Goal: Information Seeking & Learning: Check status

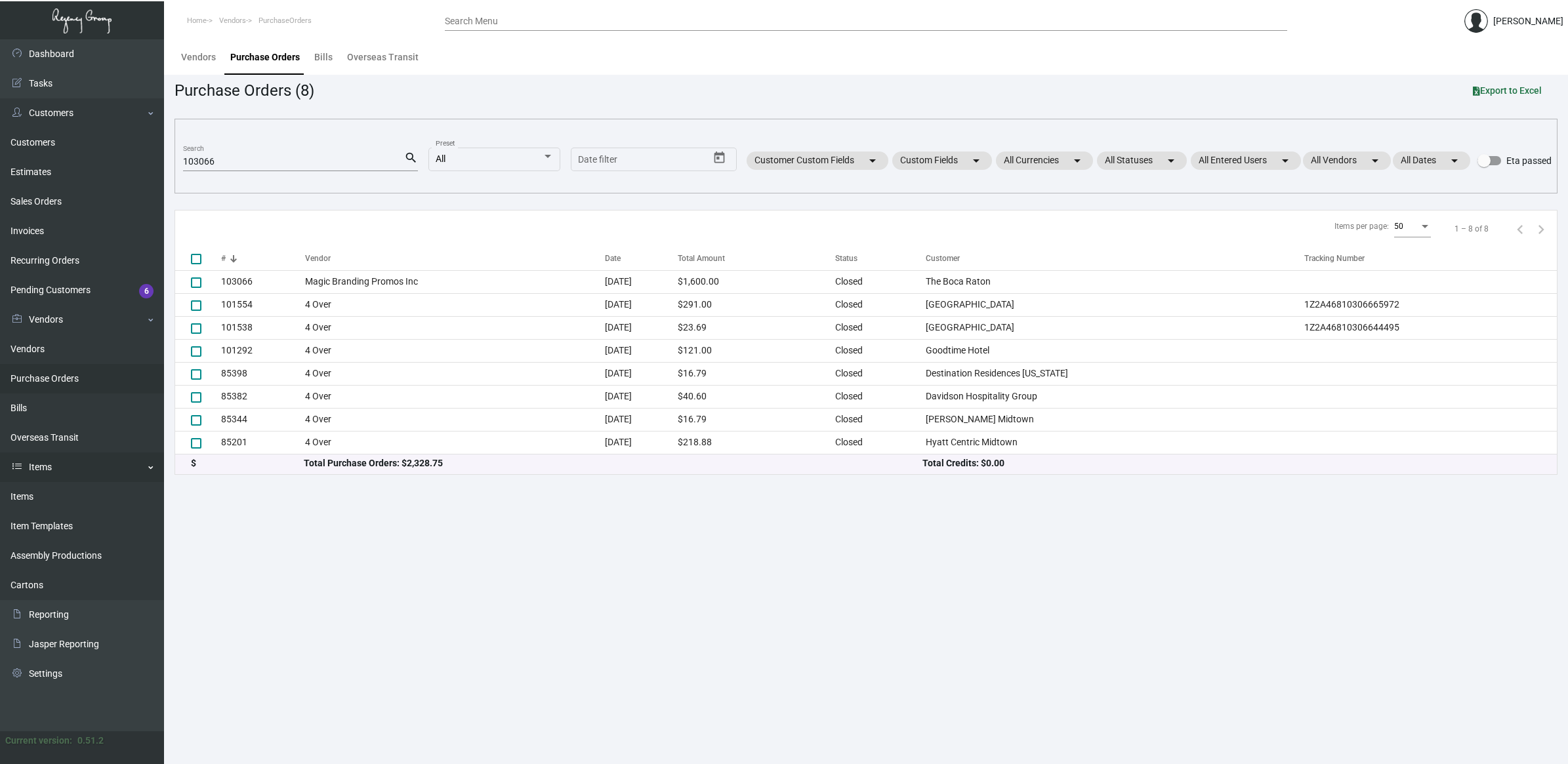
drag, startPoint x: 69, startPoint y: 499, endPoint x: 101, endPoint y: 464, distance: 47.4
click at [69, 499] on link "Items" at bounding box center [82, 497] width 164 height 30
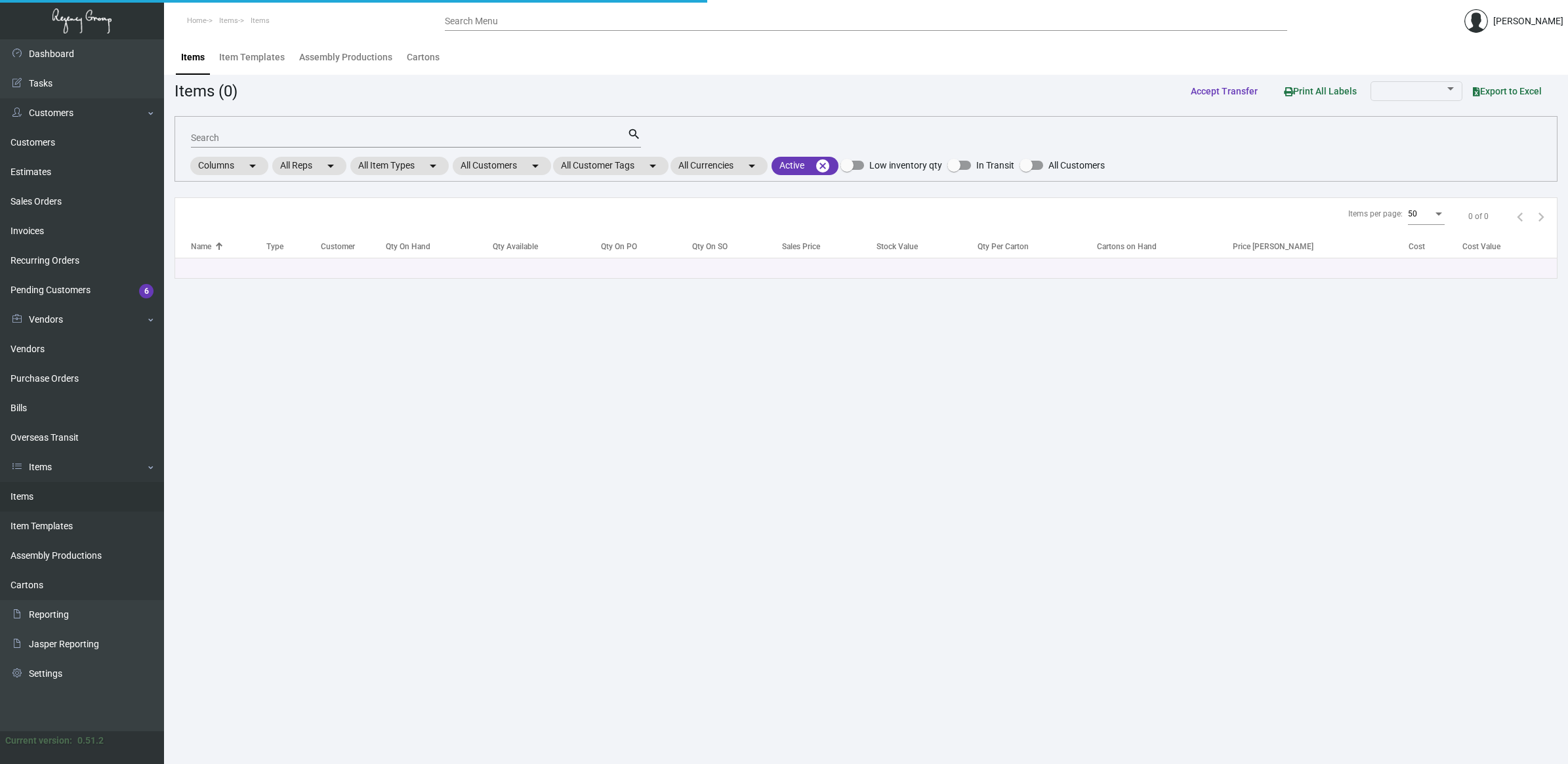
click at [231, 138] on input "Search" at bounding box center [409, 138] width 436 height 10
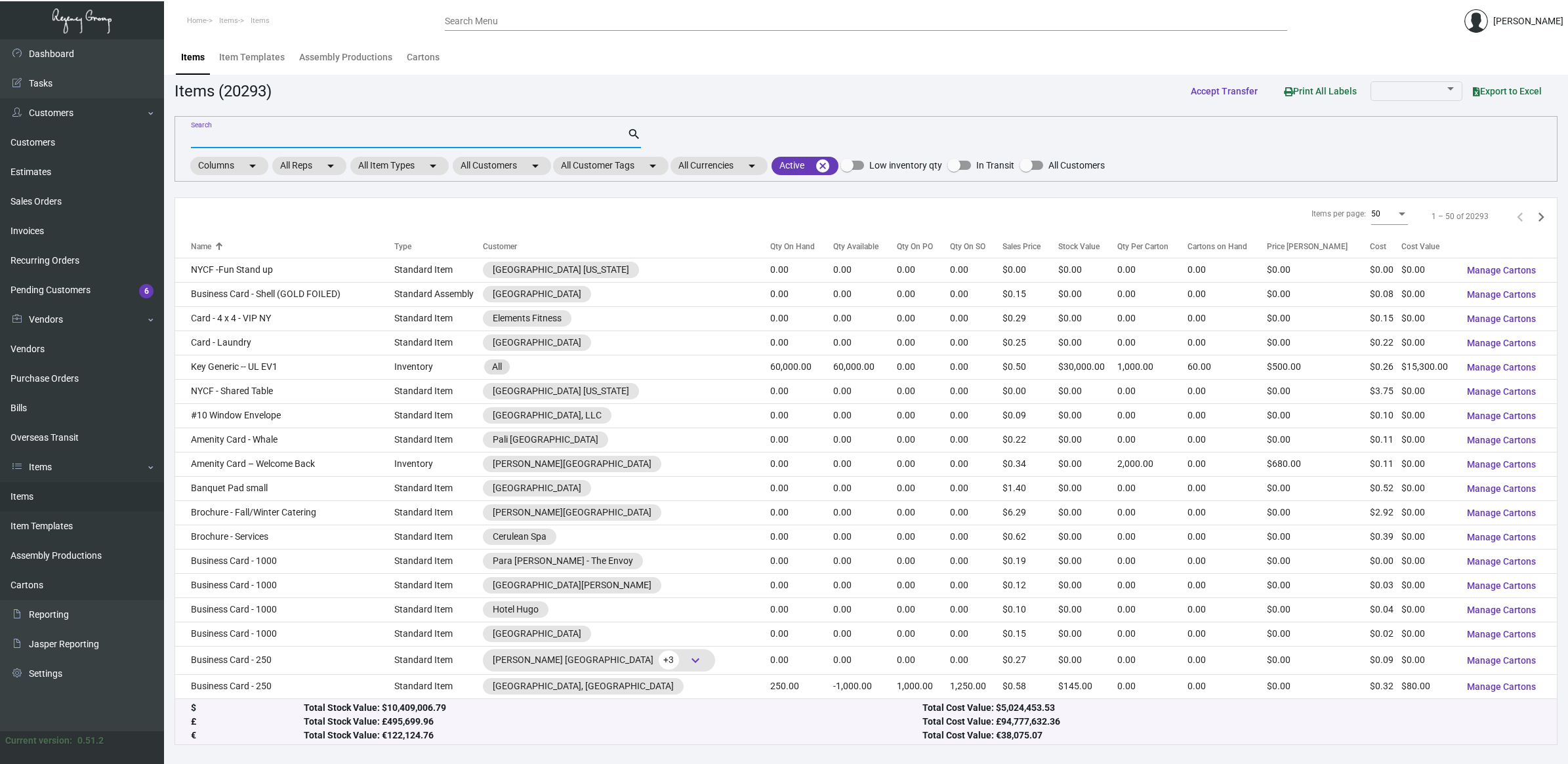
click at [264, 139] on input "Search" at bounding box center [409, 138] width 436 height 10
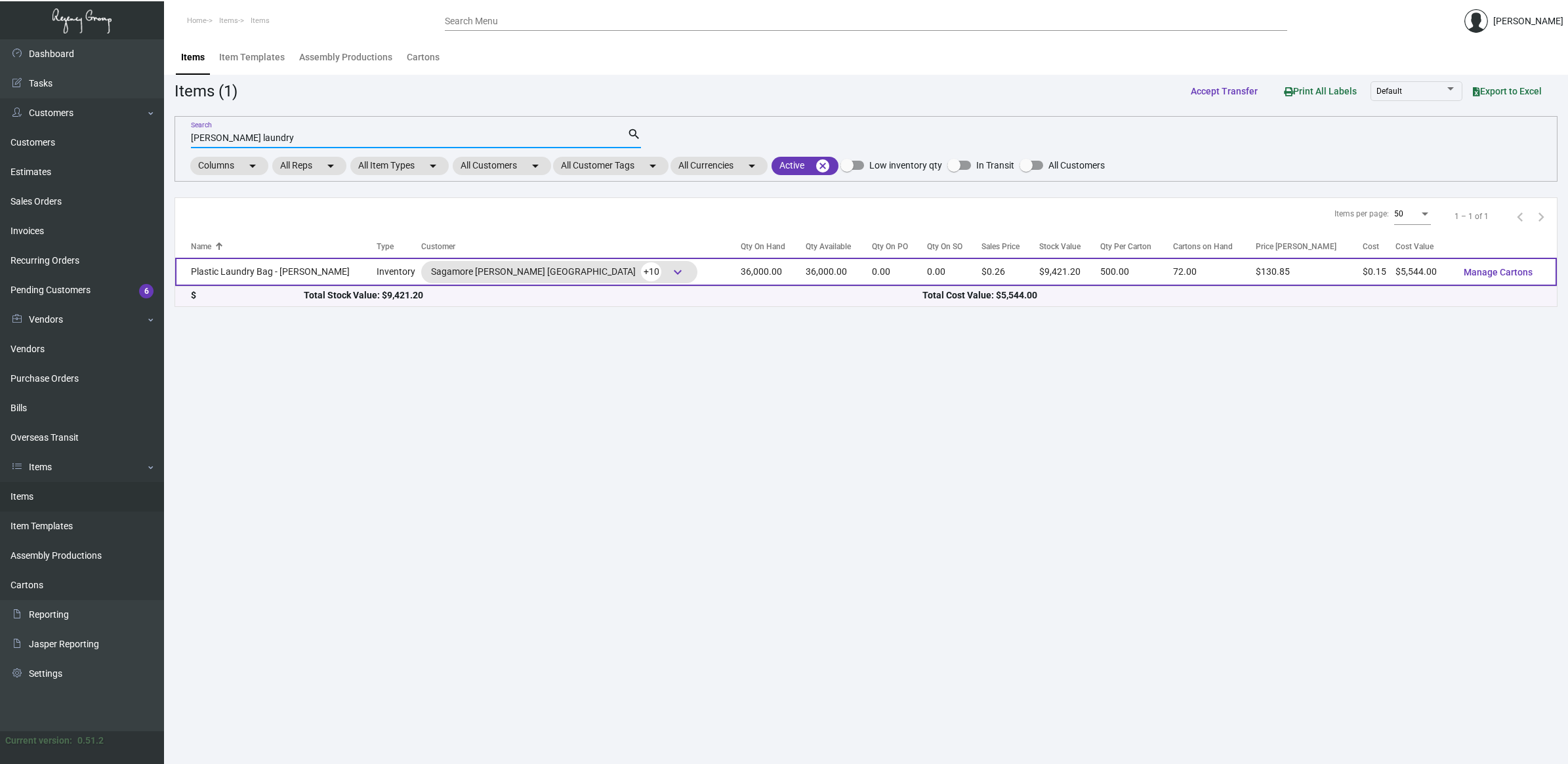
type input "[PERSON_NAME] laundry"
click at [274, 274] on td "Plastic Laundry Bag - [PERSON_NAME]" at bounding box center [276, 272] width 201 height 28
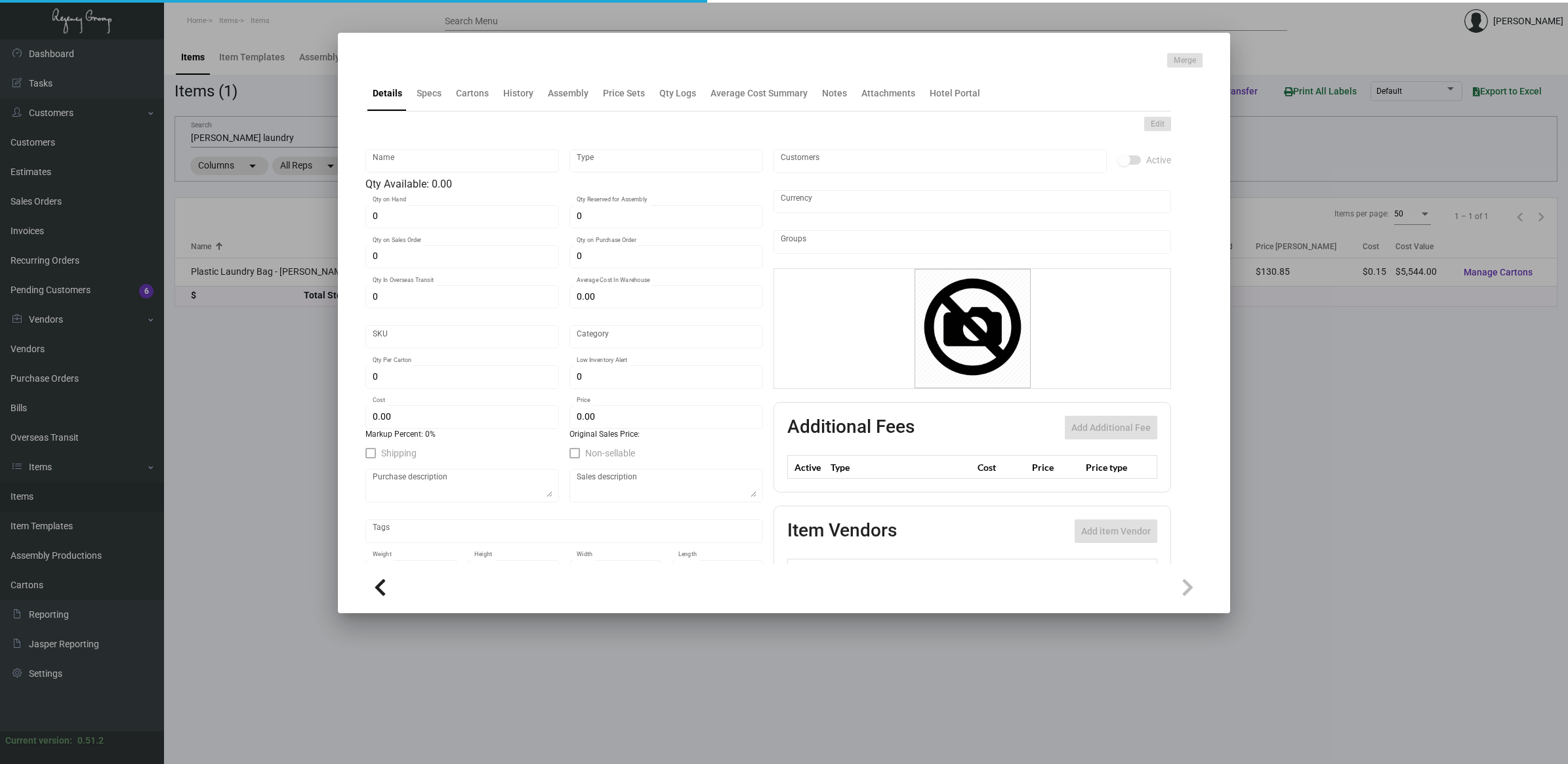
type input "Plastic Laundry Bag - [PERSON_NAME]"
type input "Inventory"
type input "36,000"
type input "$ 6.468"
type input "Inventory"
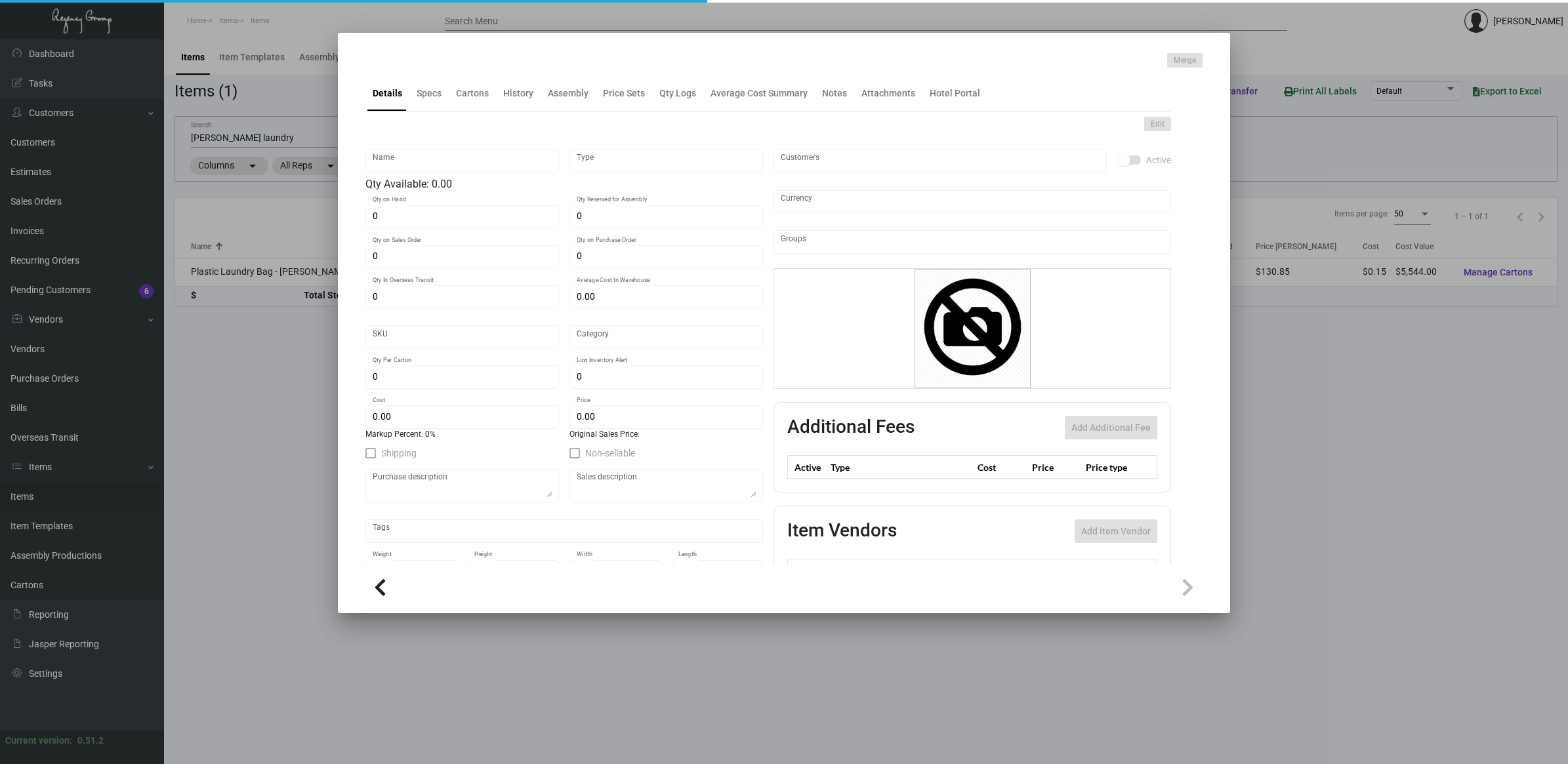
type input "500"
type input "$ 0.154"
type input "$ 0.2617"
checkbox input "true"
type input "United States Dollar $"
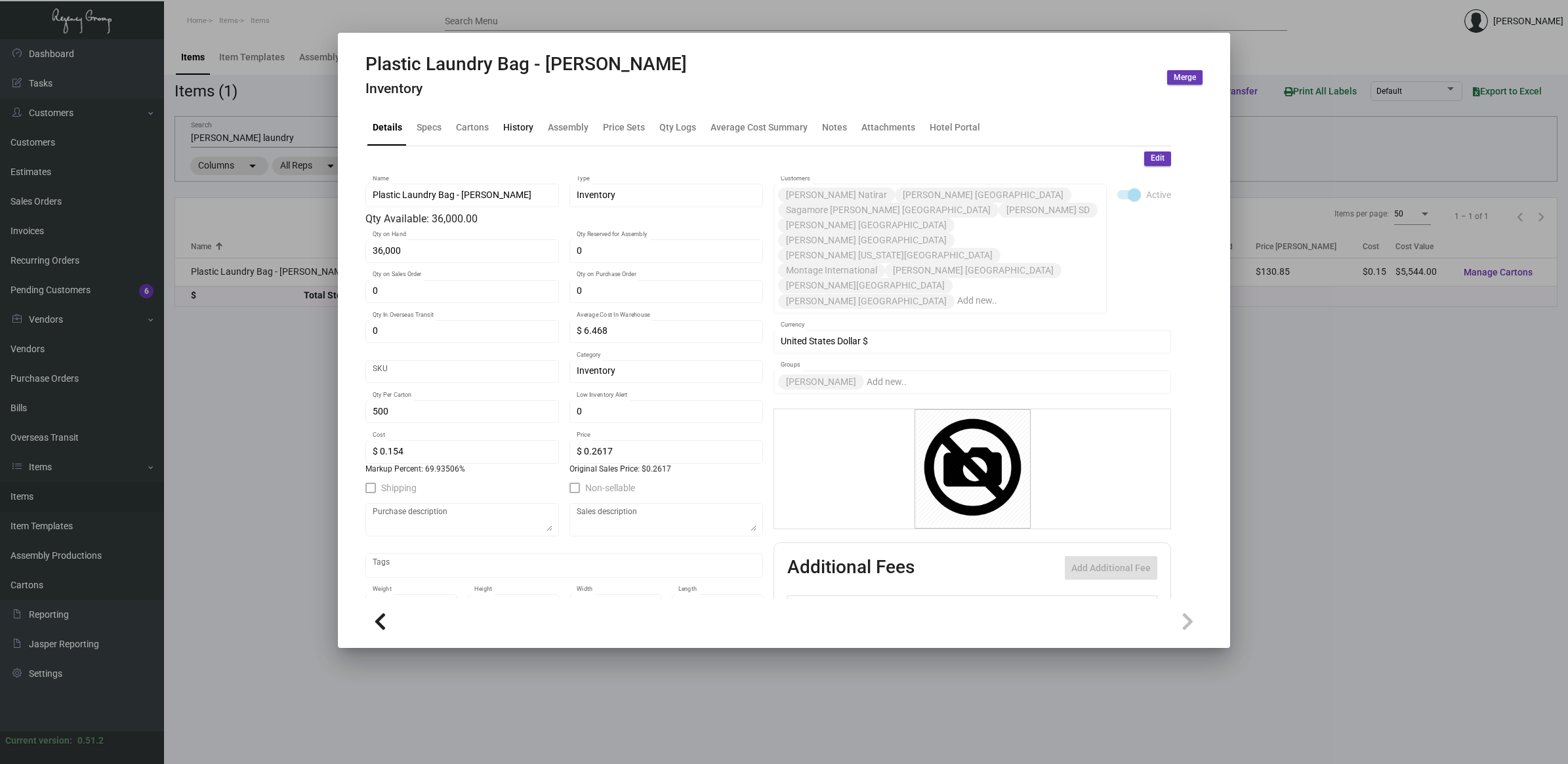
click at [514, 137] on div "History" at bounding box center [518, 128] width 41 height 32
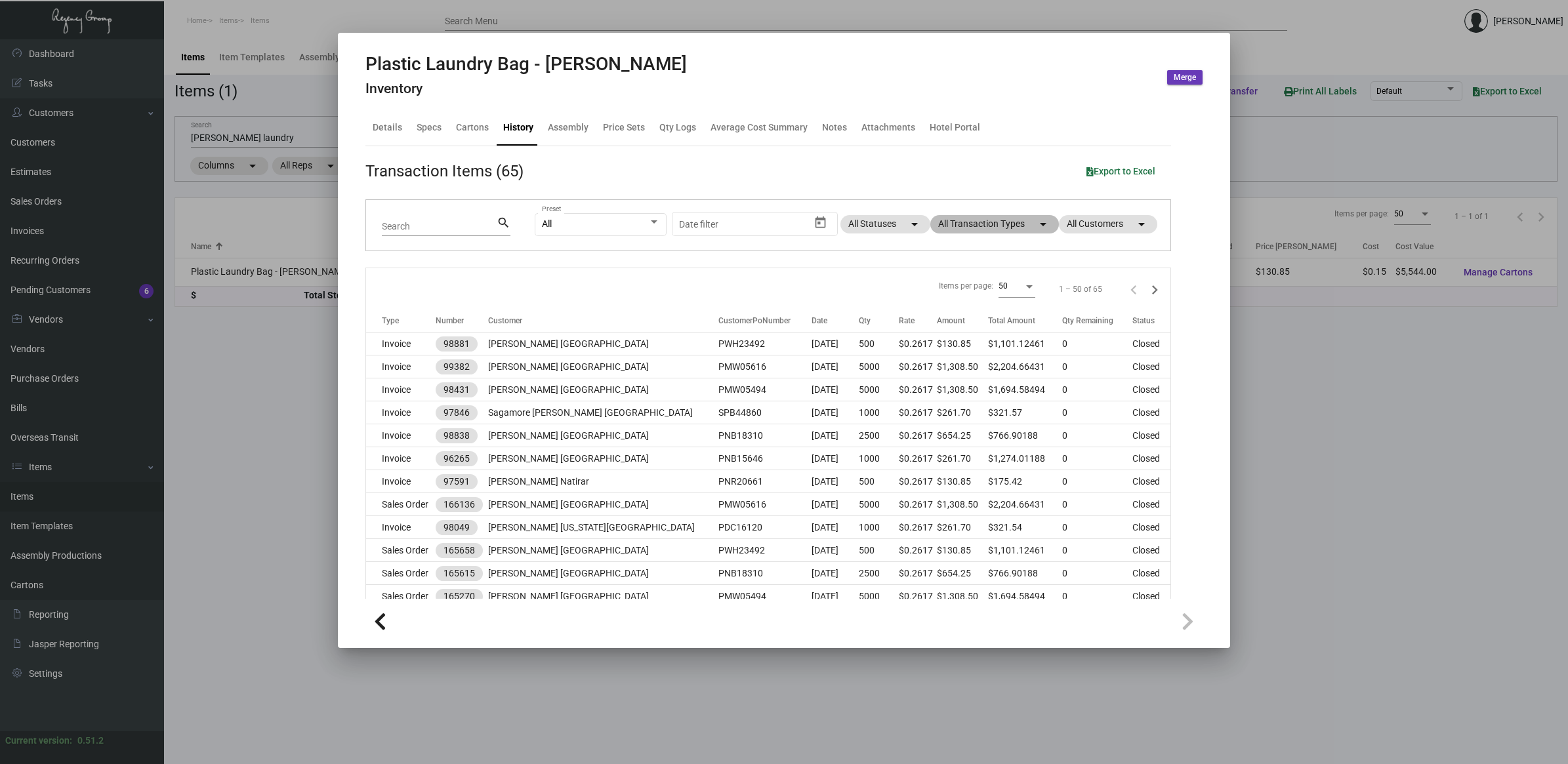
click at [980, 223] on mat-chip "All Transaction Types arrow_drop_down" at bounding box center [995, 224] width 129 height 18
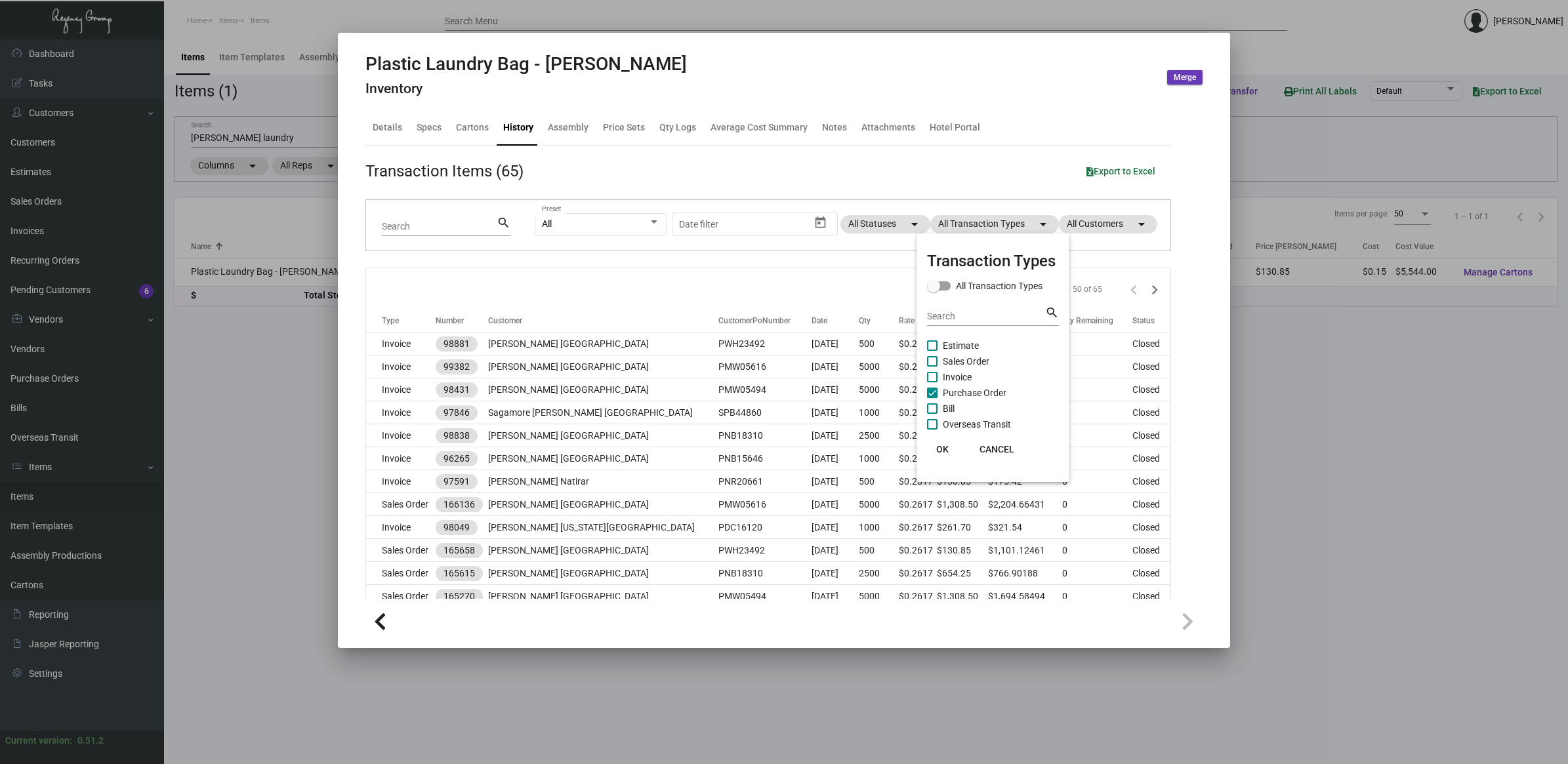
click at [989, 385] on span "Purchase Order" at bounding box center [974, 392] width 64 height 16
click at [932, 398] on input "Purchase Order" at bounding box center [931, 398] width 1 height 1
click at [989, 385] on span "Purchase Order" at bounding box center [974, 392] width 64 height 16
click at [932, 398] on input "Purchase Order" at bounding box center [931, 398] width 1 height 1
checkbox input "true"
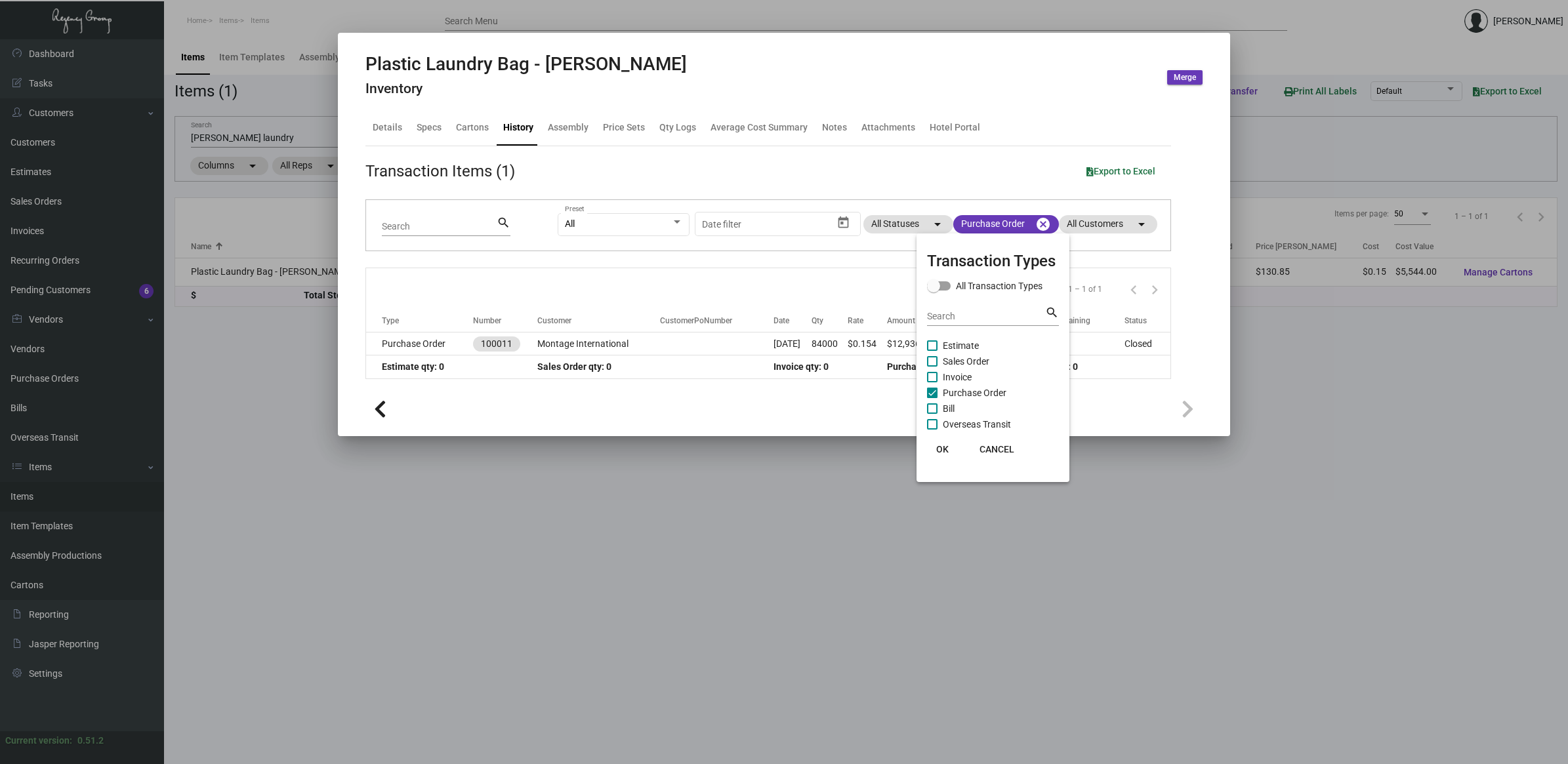
drag, startPoint x: 951, startPoint y: 434, endPoint x: 948, endPoint y: 452, distance: 18.2
drag, startPoint x: 948, startPoint y: 452, endPoint x: 939, endPoint y: 454, distance: 9.2
click at [942, 454] on button "OK" at bounding box center [943, 449] width 42 height 24
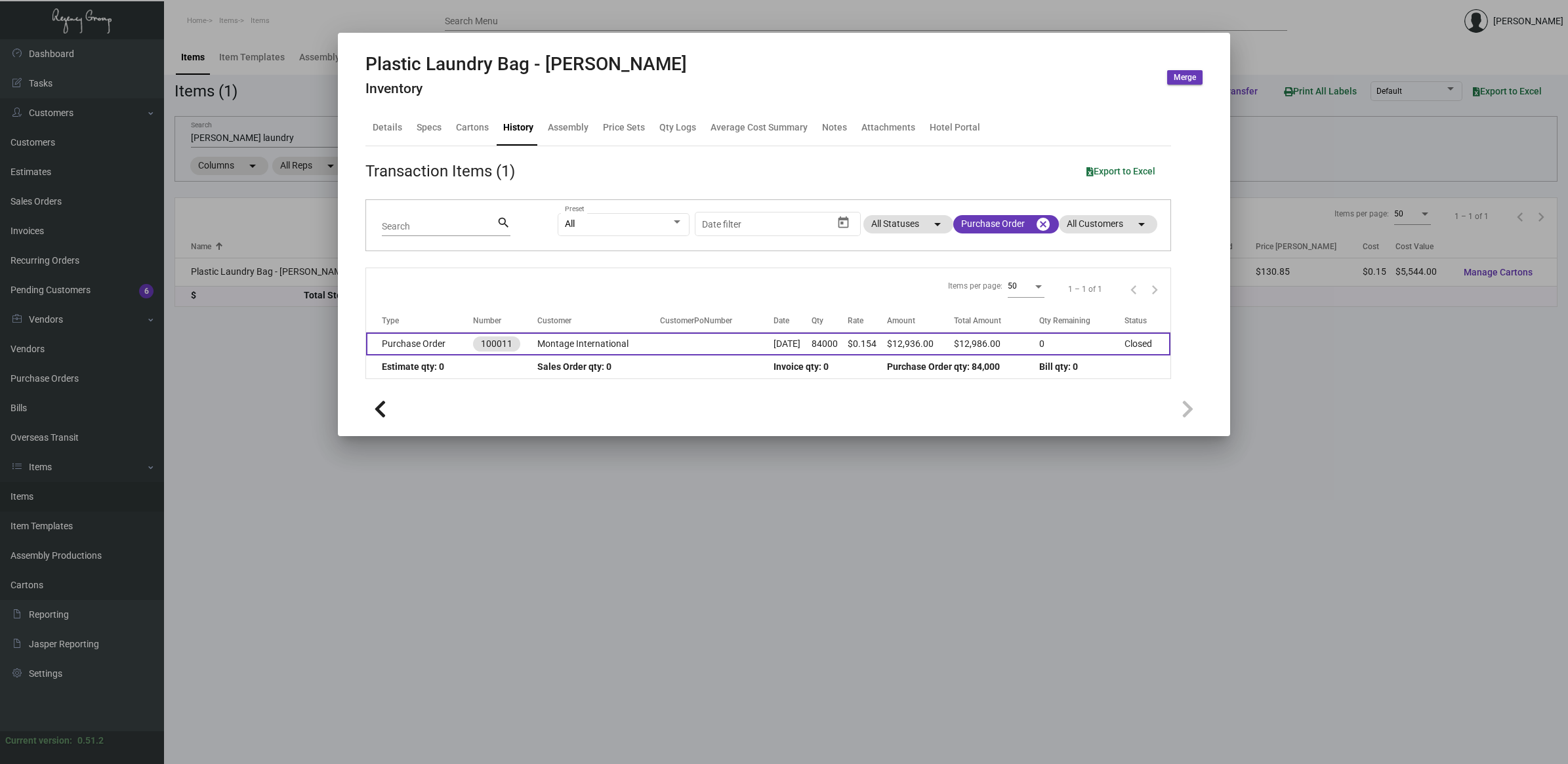
click at [671, 347] on td at bounding box center [717, 344] width 114 height 23
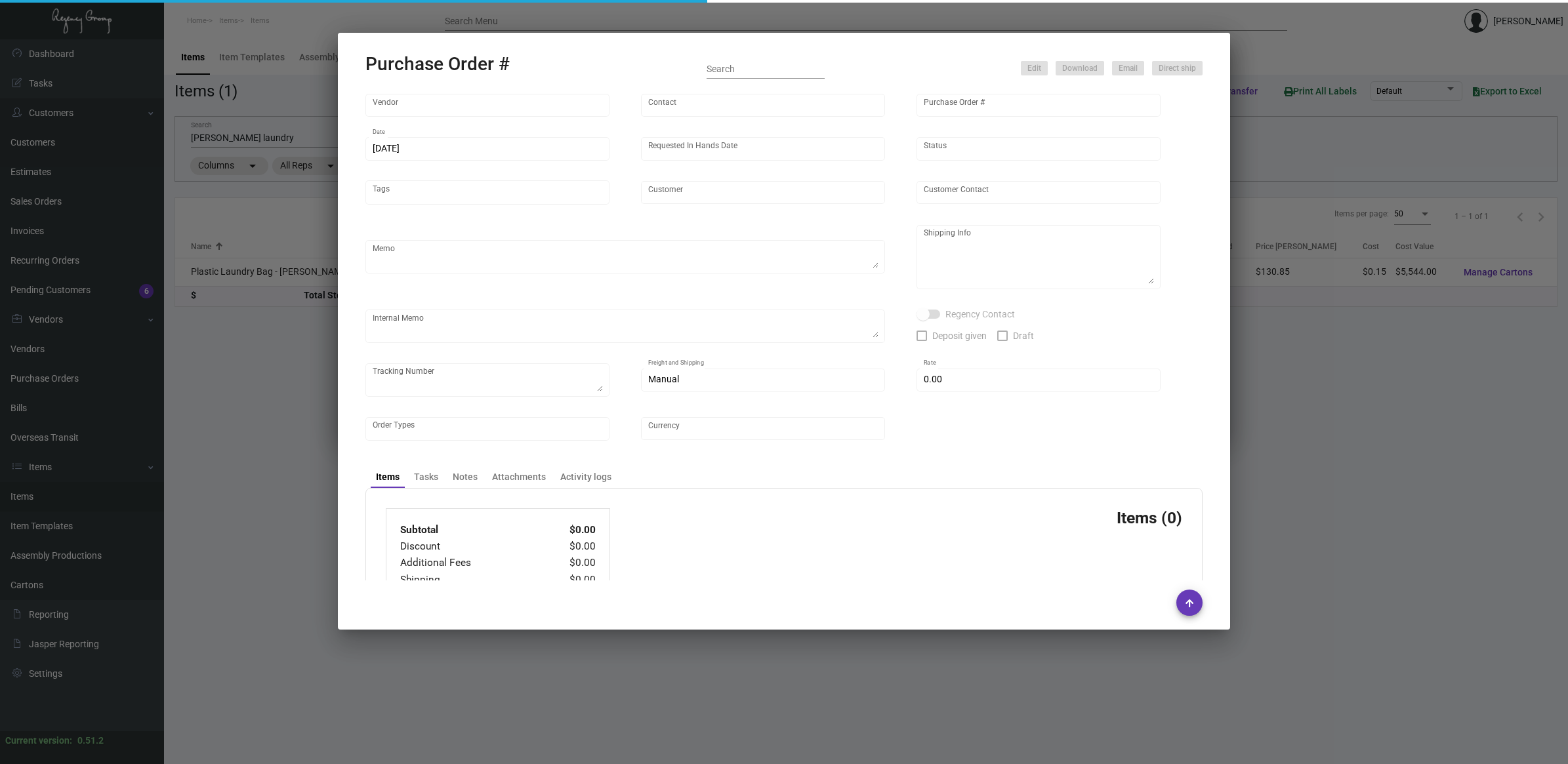
type input "POLY-PAK INDUSTRIES"
type input "[PERSON_NAME]"
type input "100011"
type input "[DATE]"
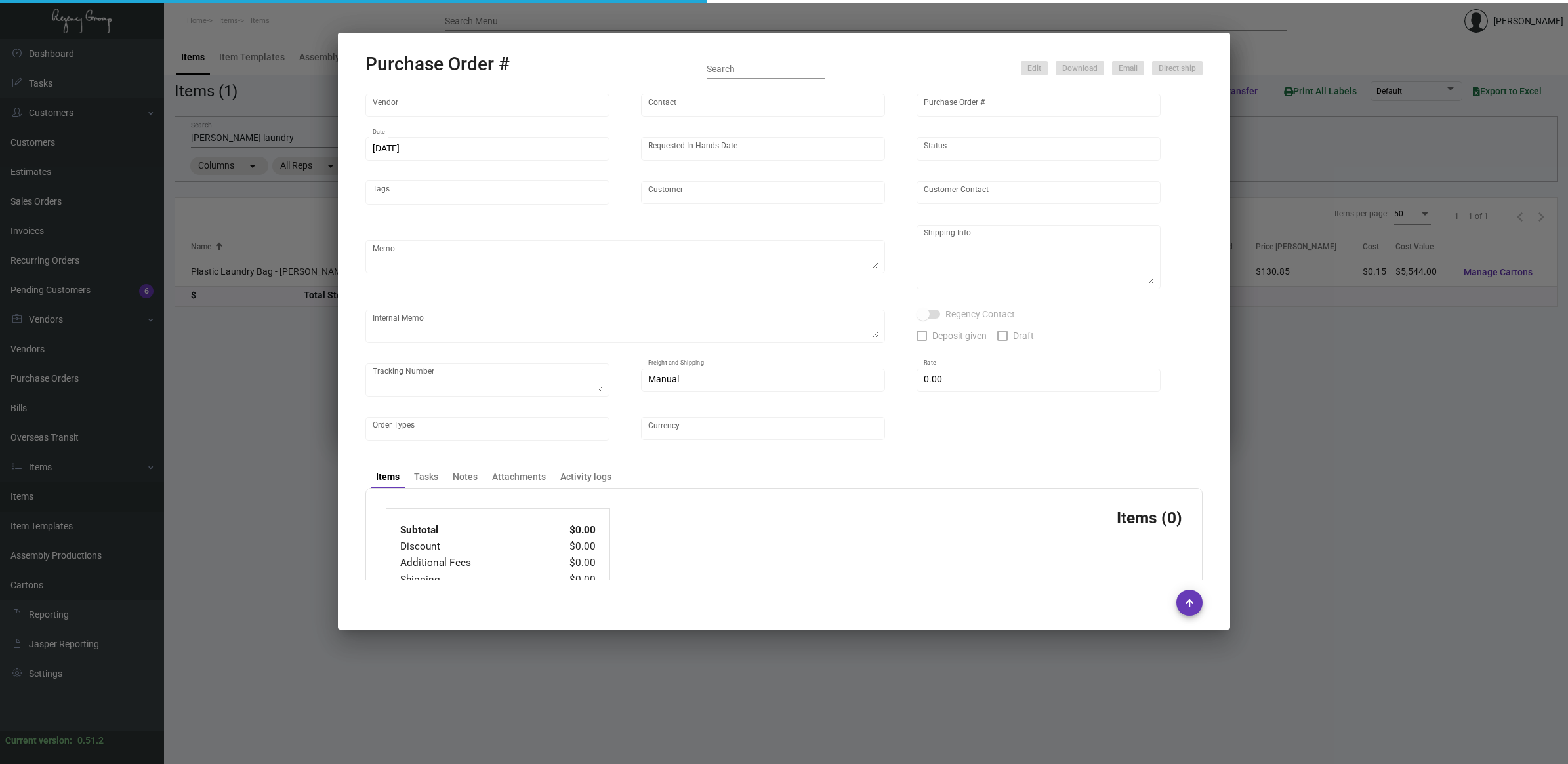
type input "Montage International"
type textarea "Please confirm freight costs before shipping."
type textarea "Regency Group LA [STREET_ADDRESS]"
type textarea "9/19 - 4 pallets, Fast Fre9ight- clearlane trans $1,050.00 - 113477"
checkbox input "true"
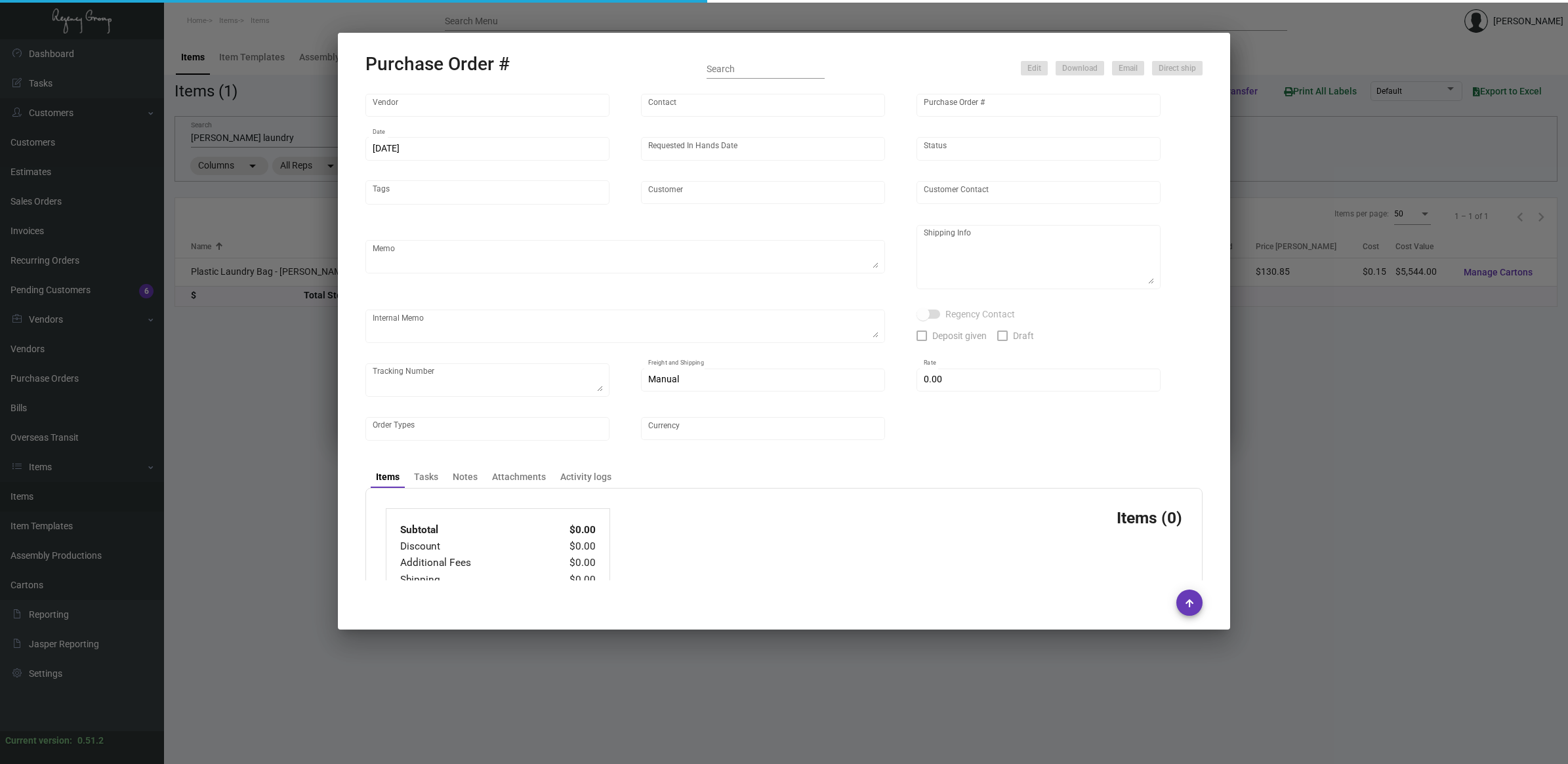
type input "$ 0.00"
type input "United States Dollar $"
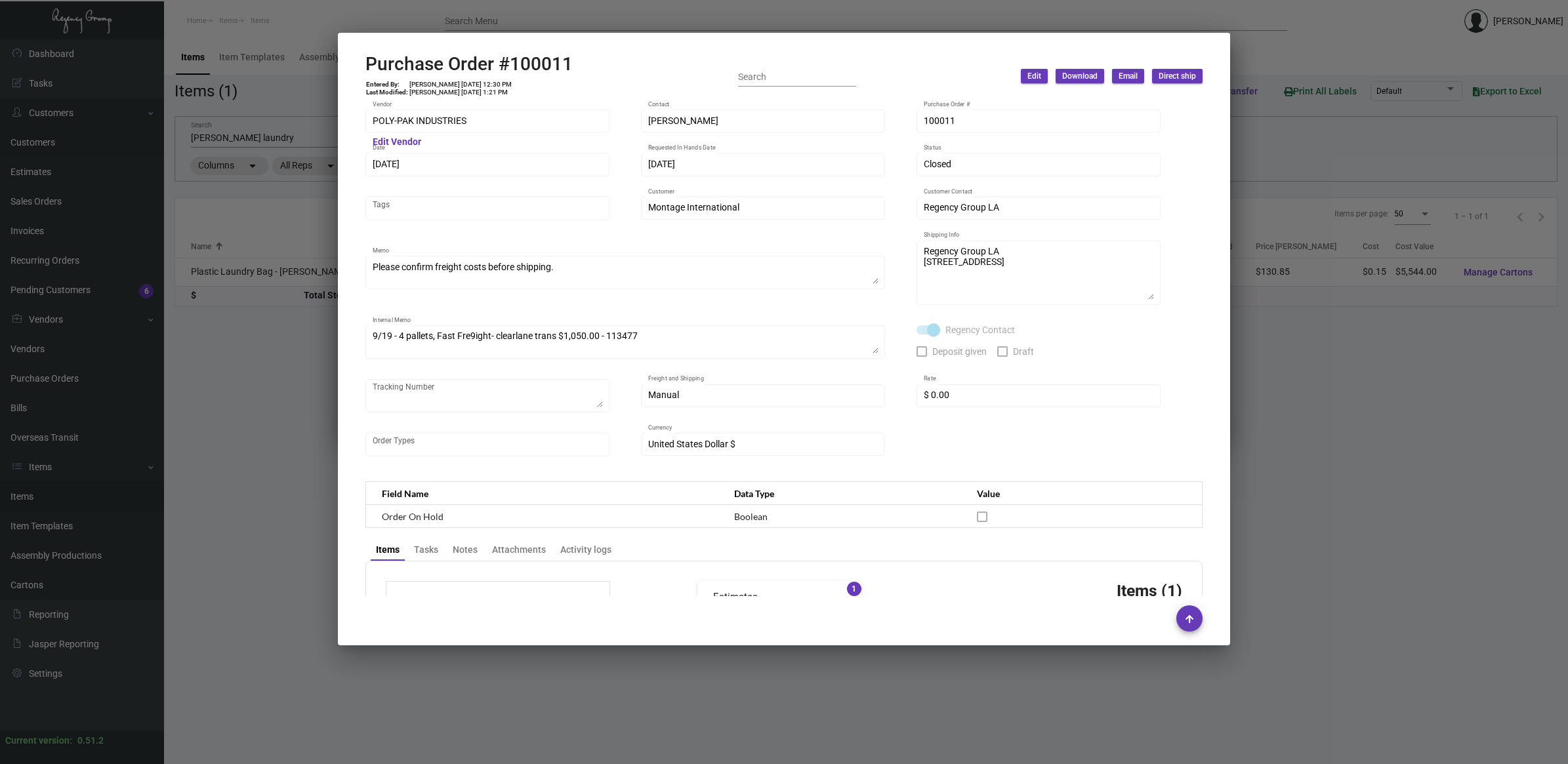
click at [534, 54] on h2 "Purchase Order #100011" at bounding box center [469, 64] width 207 height 22
copy h2 "100011"
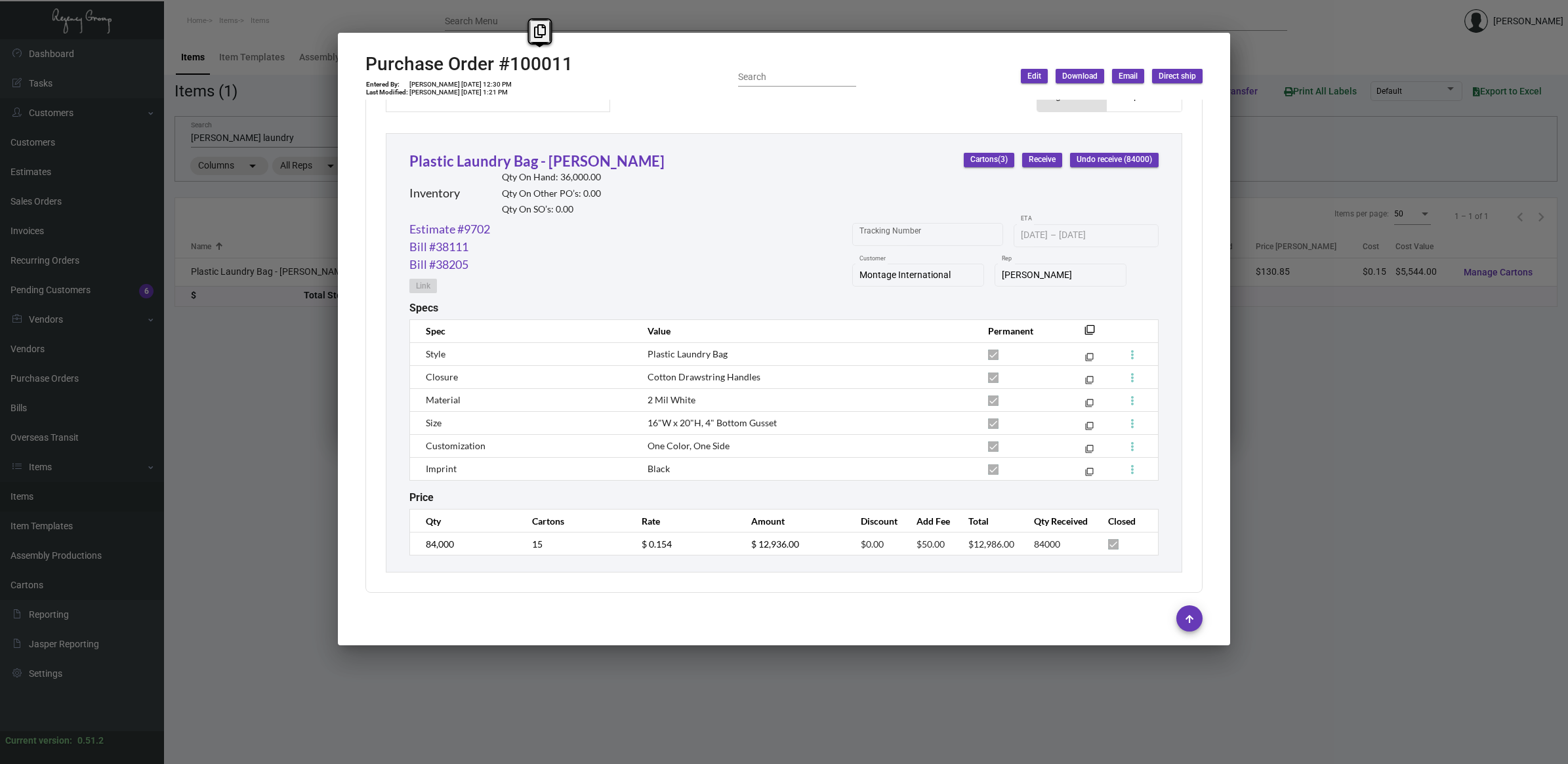
scroll to position [581, 0]
drag, startPoint x: 691, startPoint y: 457, endPoint x: 644, endPoint y: 349, distance: 117.8
click at [644, 349] on tbody "Style Plastic Laundry Bag filter_none Closure Cotton Drawstring Handles filter_…" at bounding box center [784, 409] width 749 height 137
copy tbody "Plastic Laundry Bag filter_none Closure Cotton Drawstring Handles filter_none M…"
click at [572, 584] on div "Subtotal $12,936.00 Discount $0.00 Additional Fees $50.00 Shipping $0.00 Total …" at bounding box center [784, 284] width 837 height 611
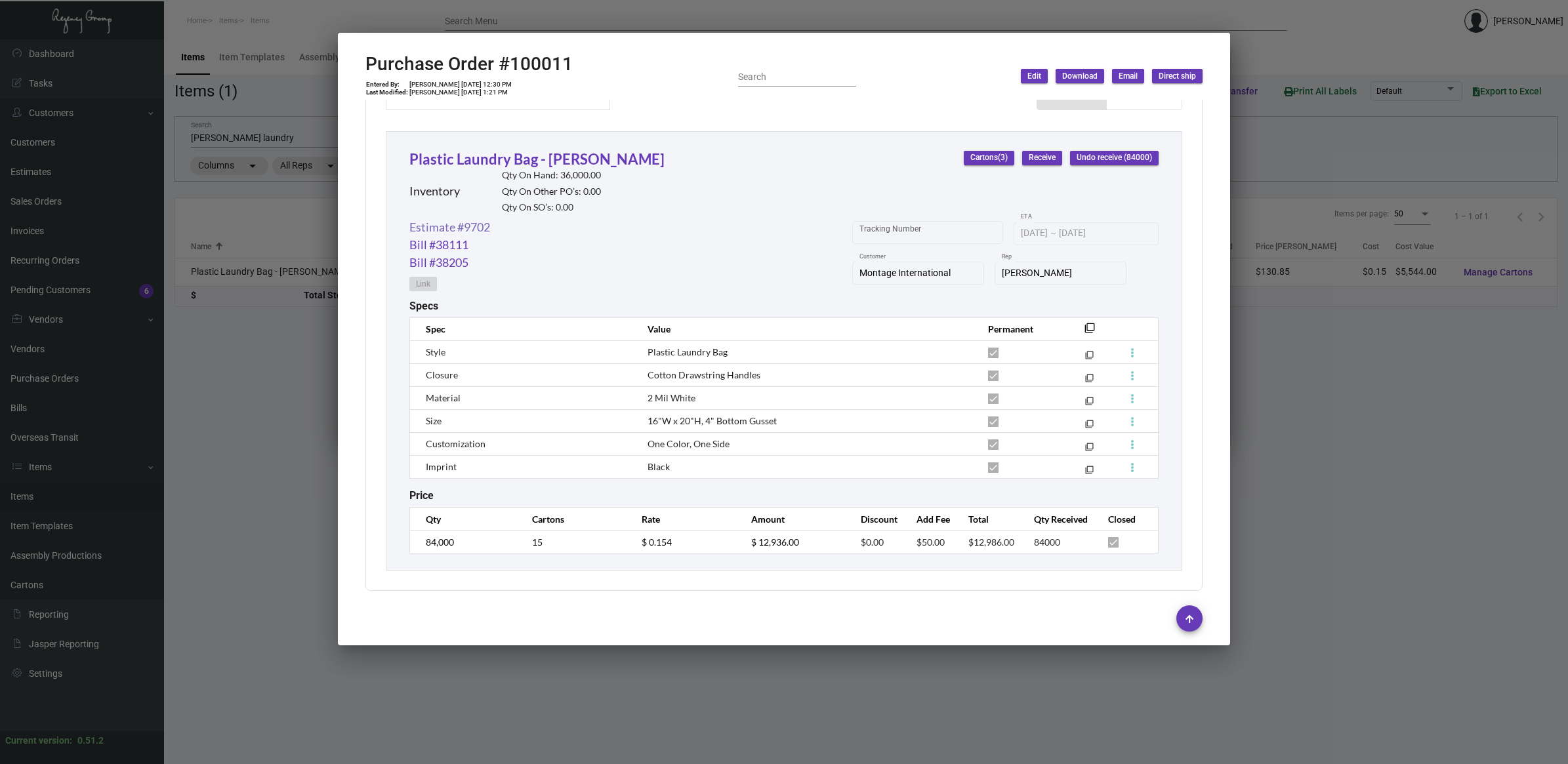
click at [467, 225] on link "Estimate #9702" at bounding box center [449, 228] width 81 height 18
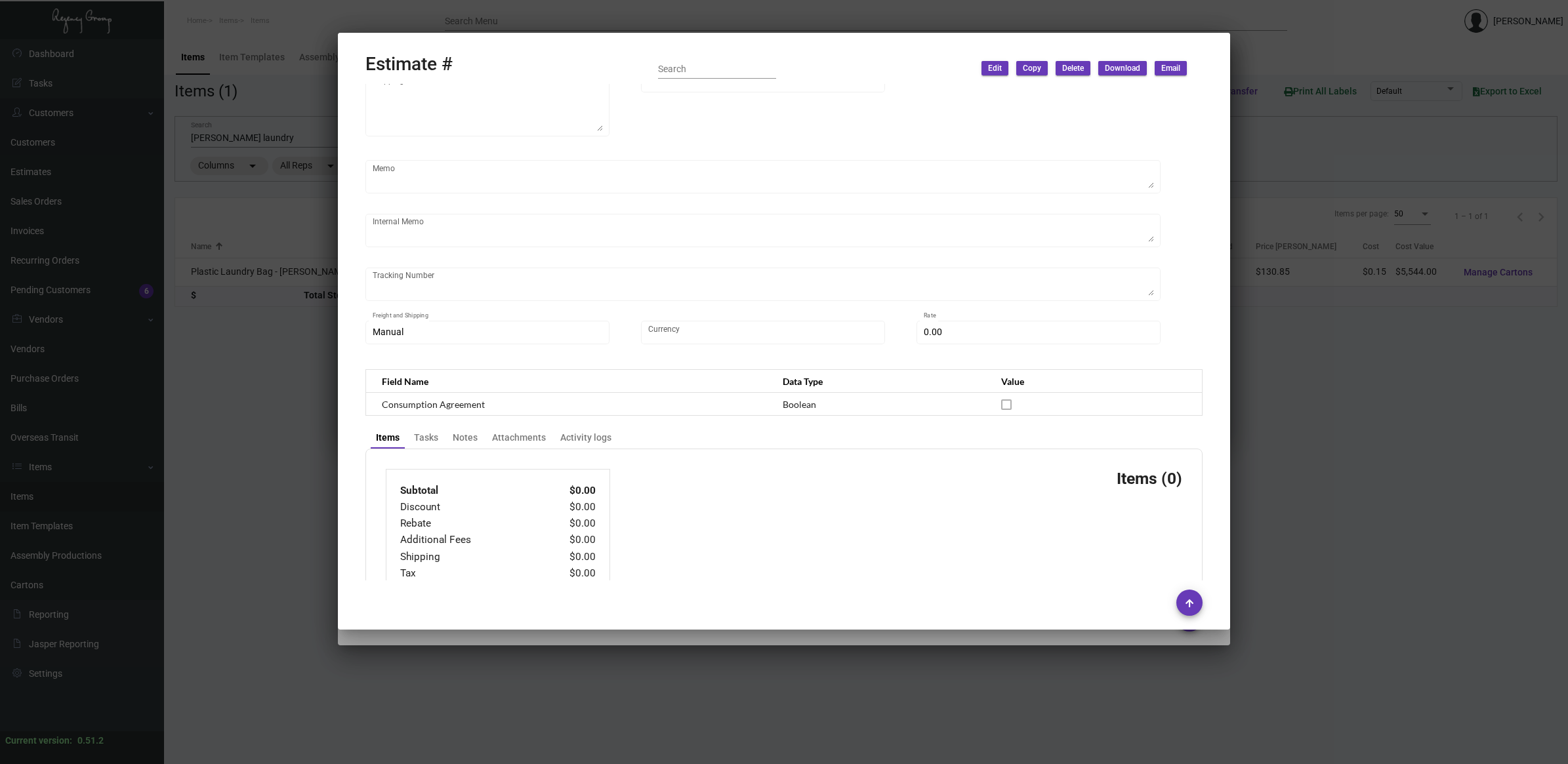
type input "Montage International"
type input "Accounts Payable"
type input "9702"
type input "[DATE]"
type input "[PERSON_NAME]"
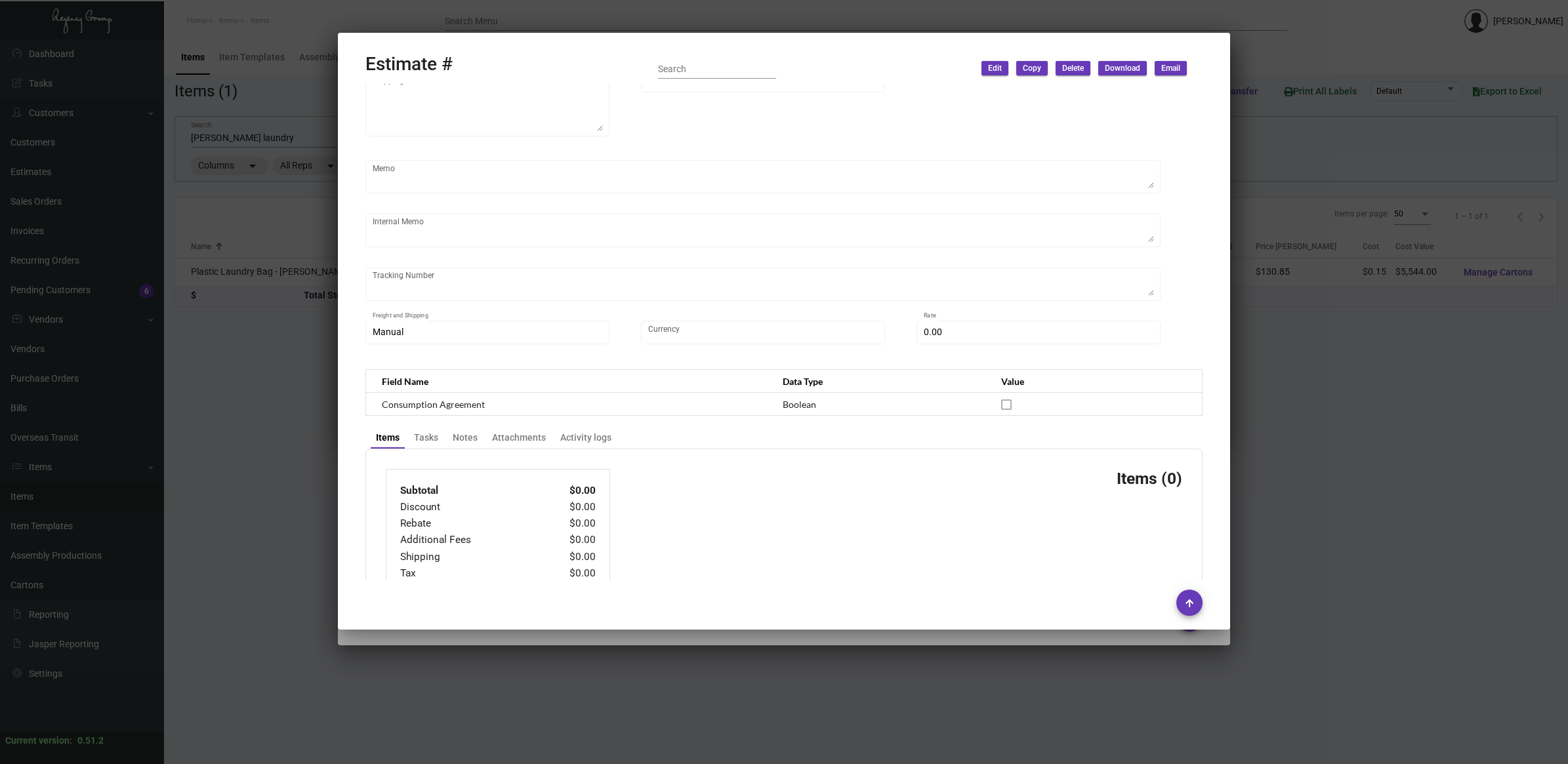
type input "[PERSON_NAME]"
type textarea "Montage International - [PERSON_NAME] [STREET_ADDRESS]"
type input "United States Dollar $"
type input "$ 0.00"
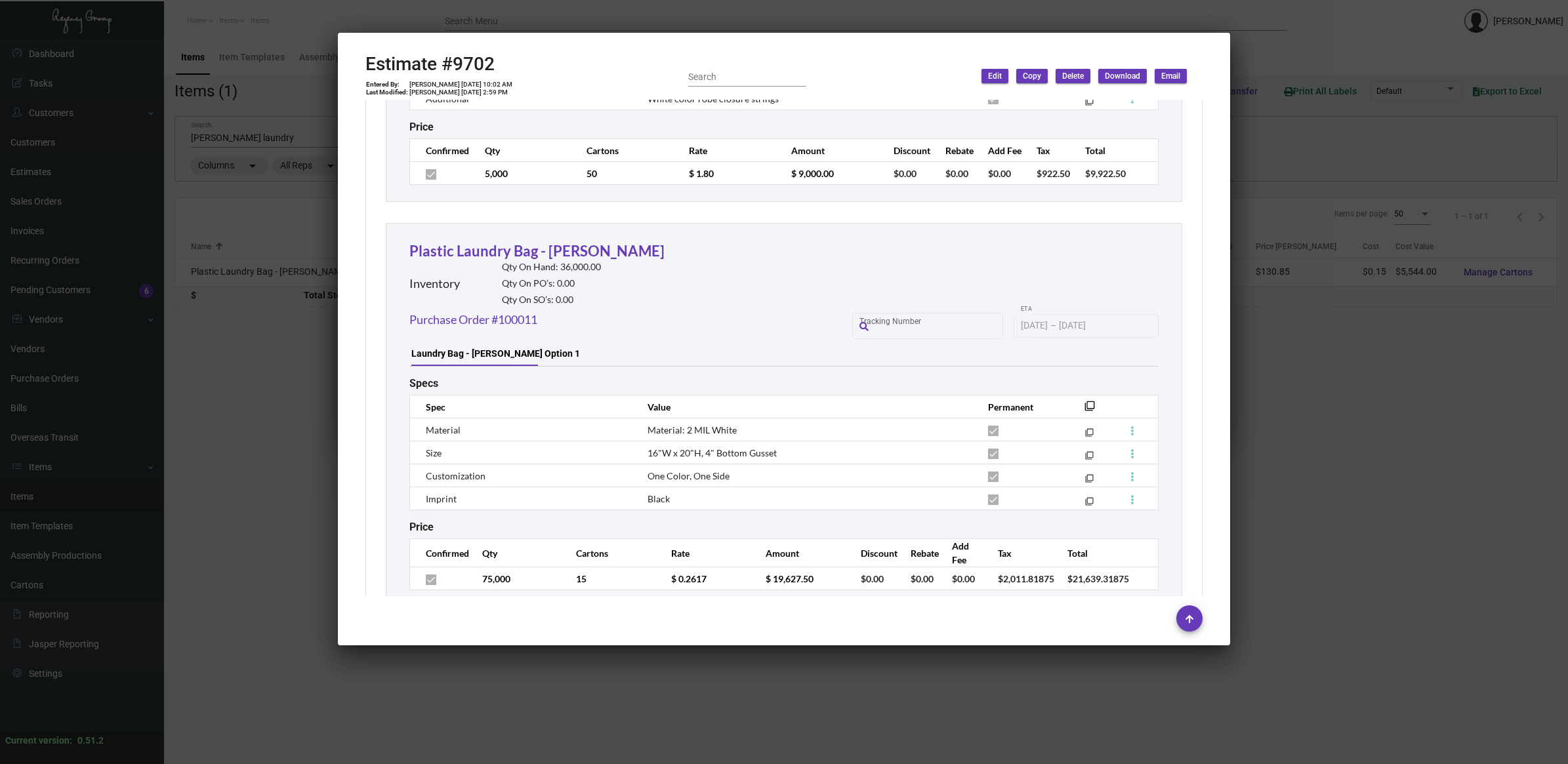
scroll to position [2227, 0]
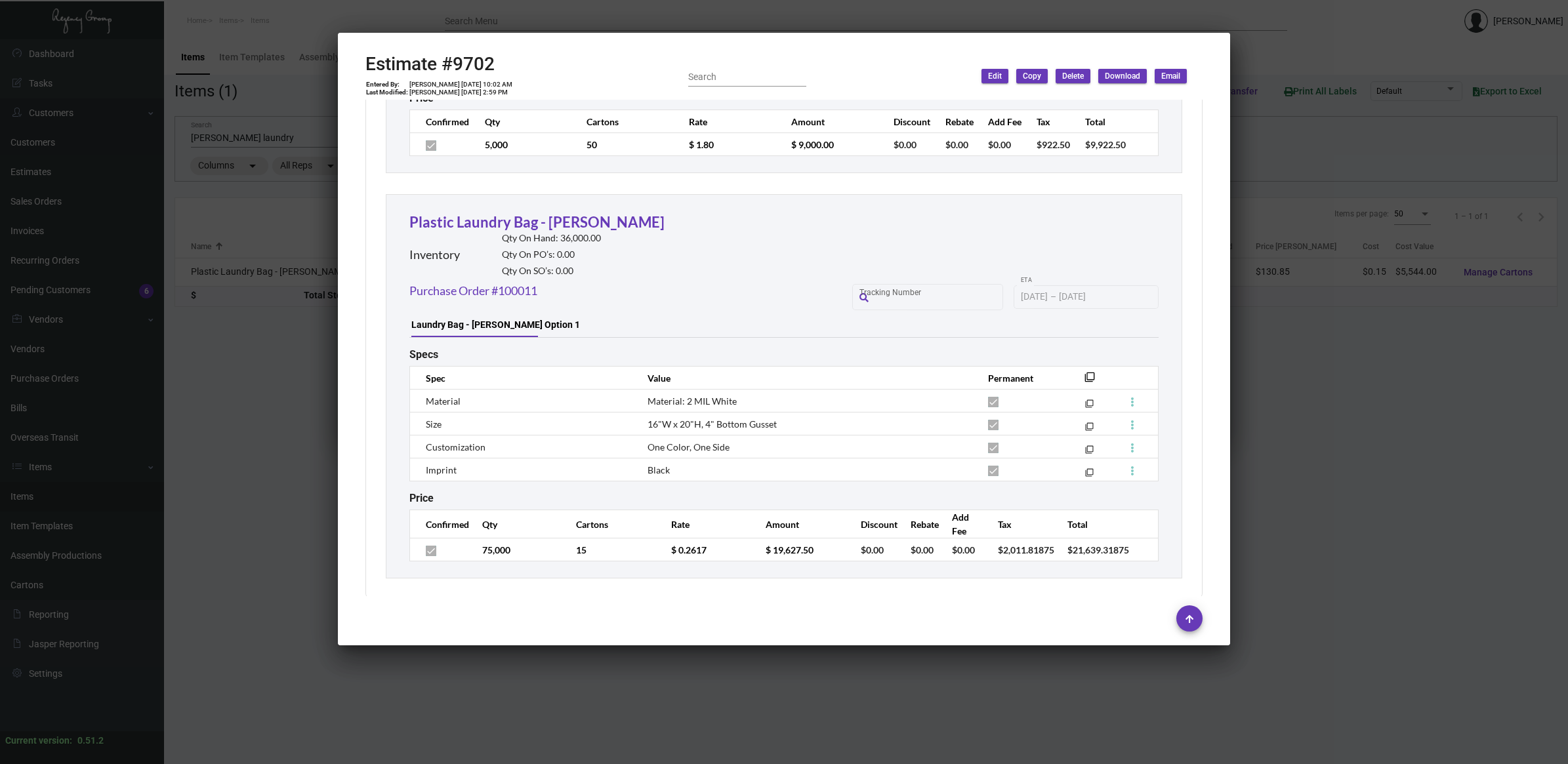
click at [295, 358] on div at bounding box center [784, 382] width 1568 height 764
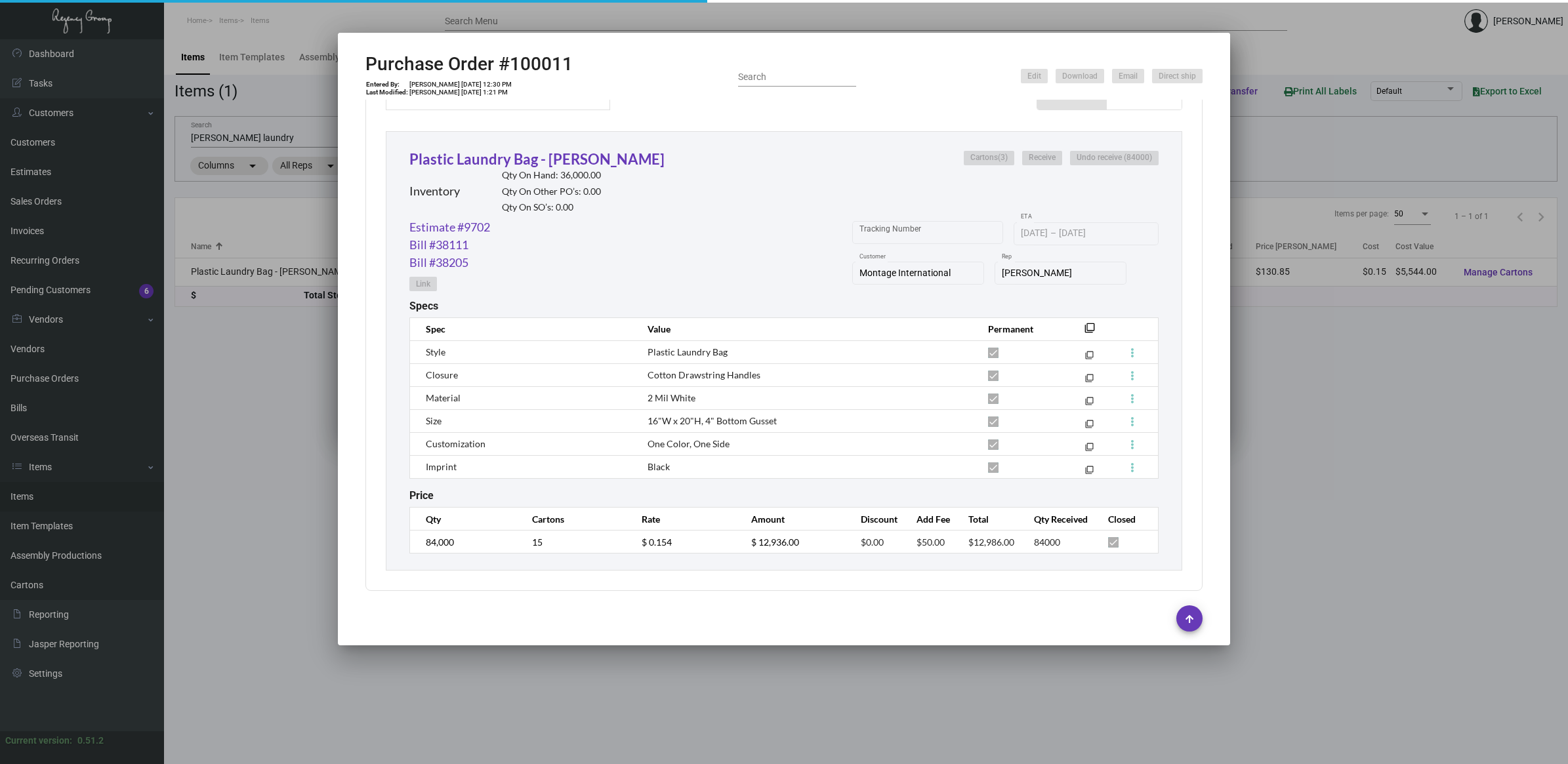
drag, startPoint x: 295, startPoint y: 358, endPoint x: 221, endPoint y: 369, distance: 74.8
click at [294, 358] on div at bounding box center [784, 382] width 1568 height 764
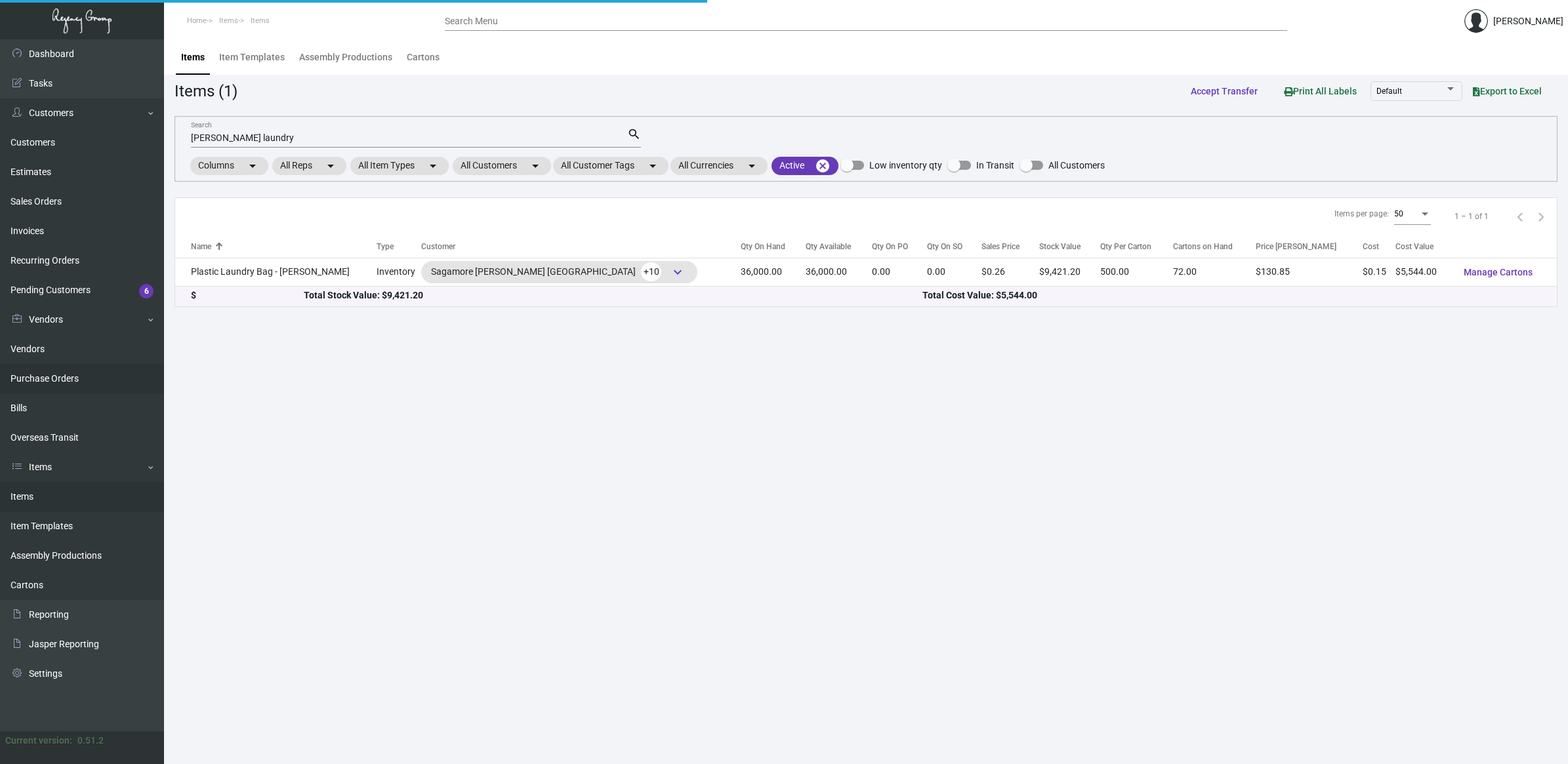
click at [50, 370] on link "Purchase Orders" at bounding box center [82, 379] width 164 height 30
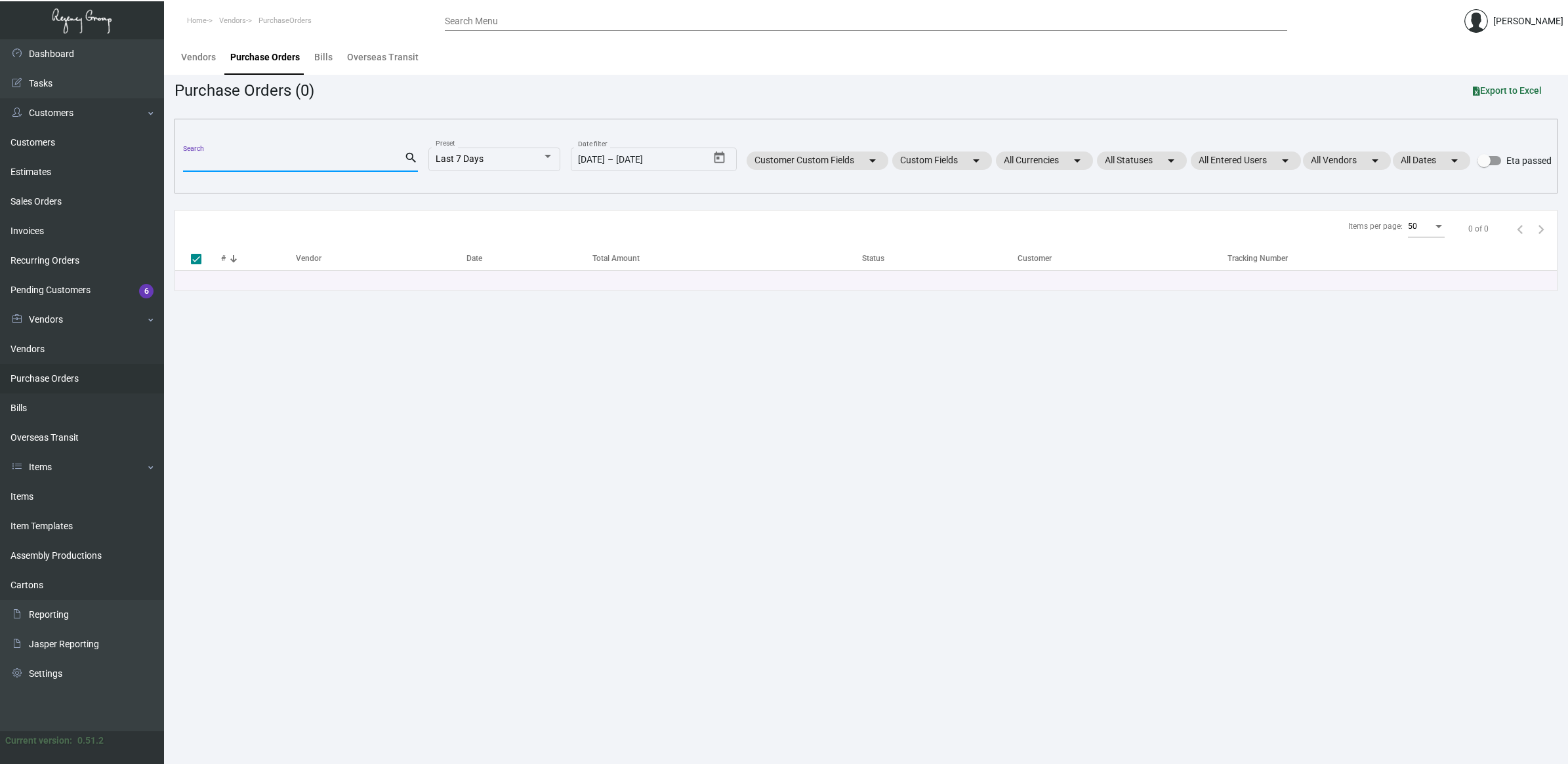
click at [254, 160] on input "Search" at bounding box center [293, 162] width 221 height 10
type input "grenad"
checkbox input "false"
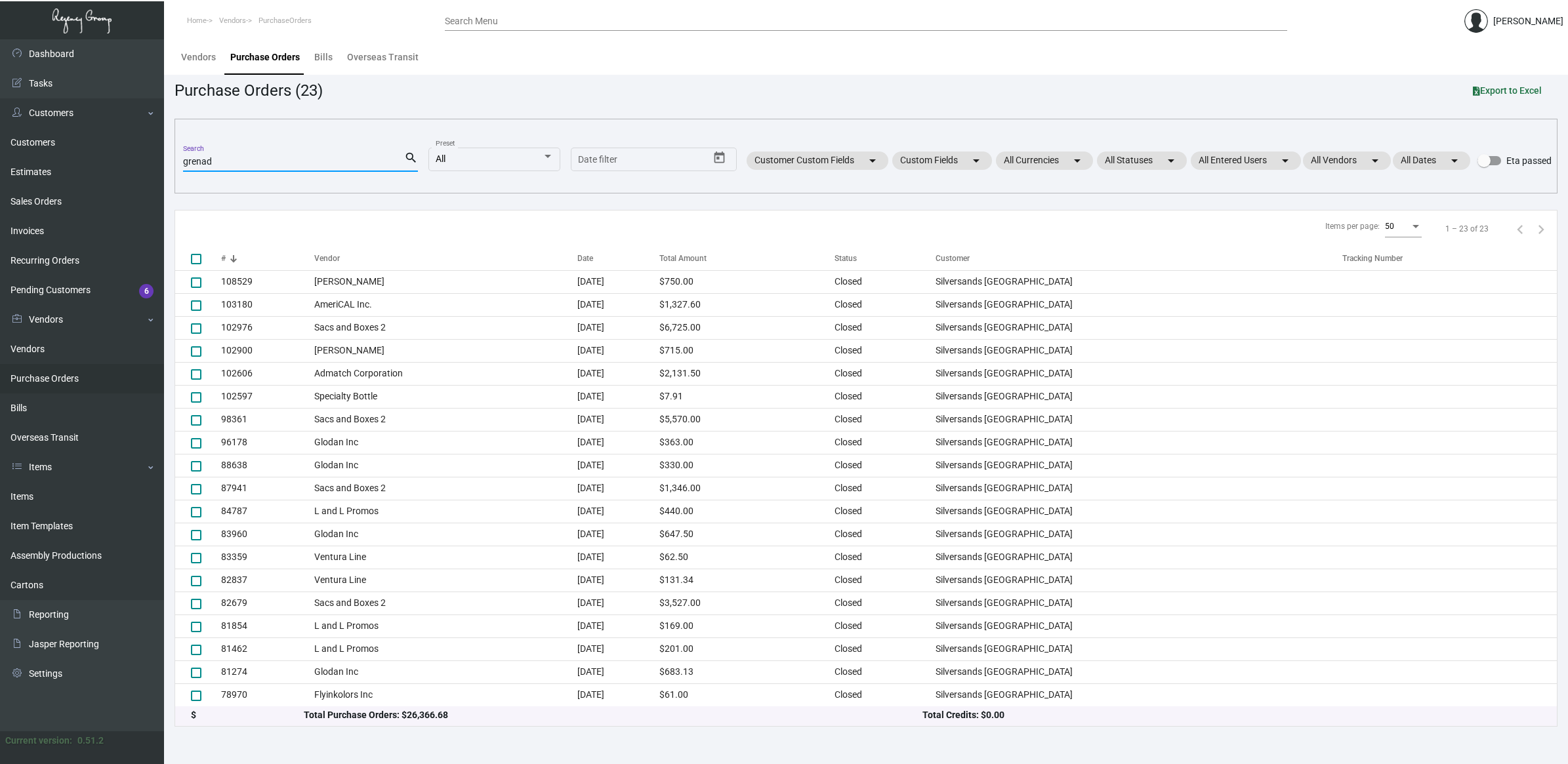
type input "grenad"
